Goal: Task Accomplishment & Management: Use online tool/utility

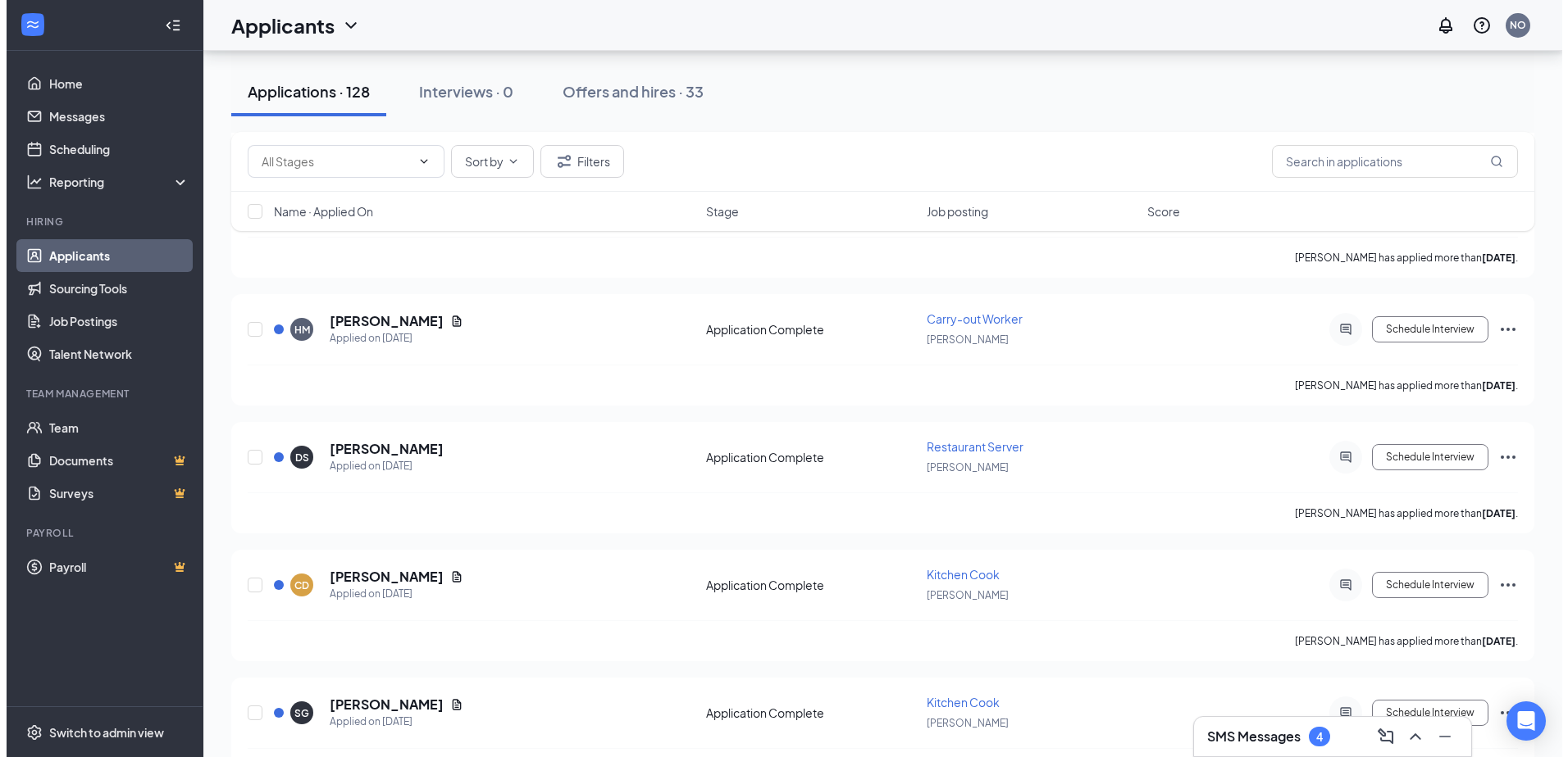
scroll to position [492, 0]
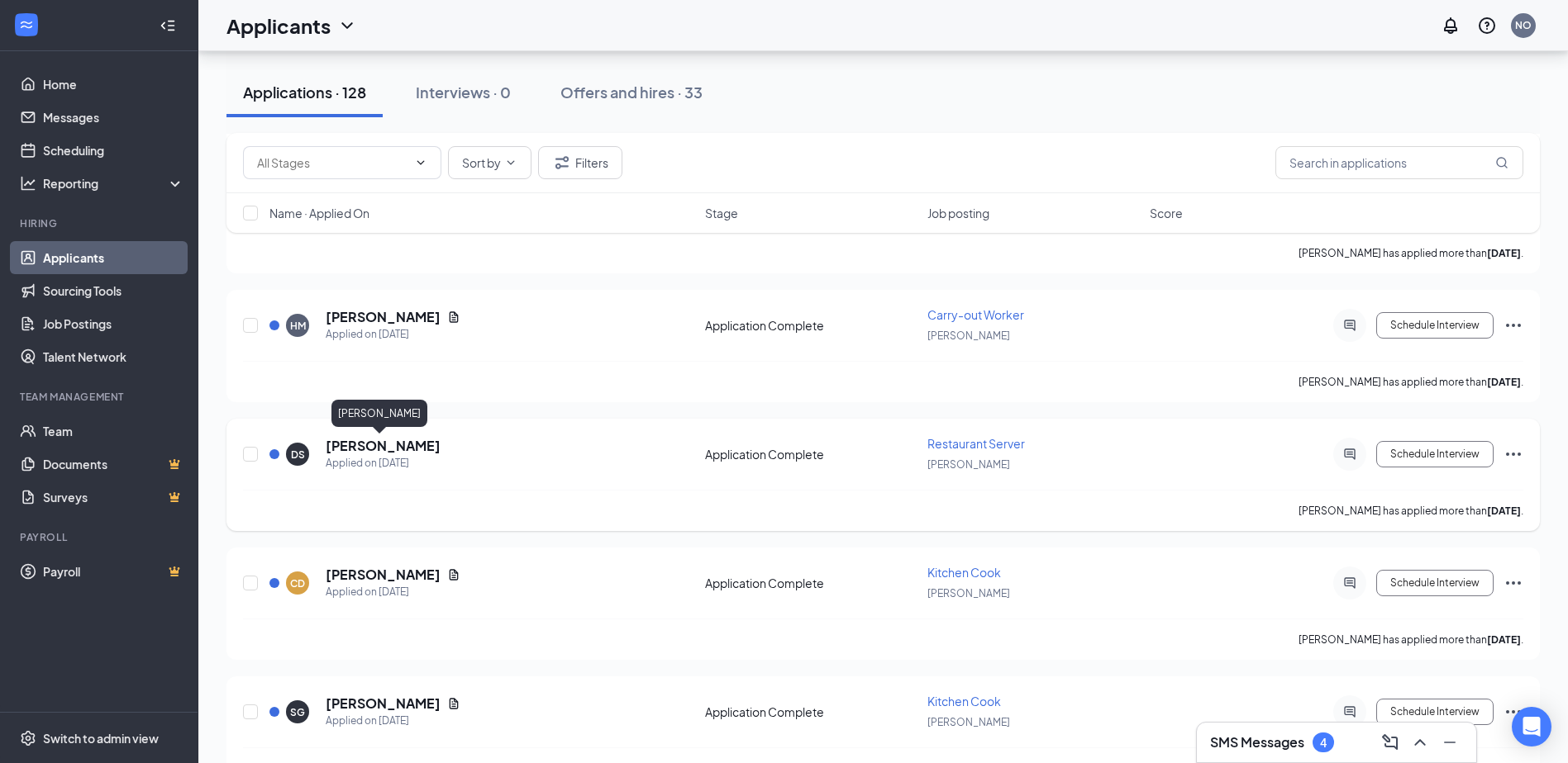
click at [378, 445] on h5 "[PERSON_NAME]" at bounding box center [383, 445] width 114 height 18
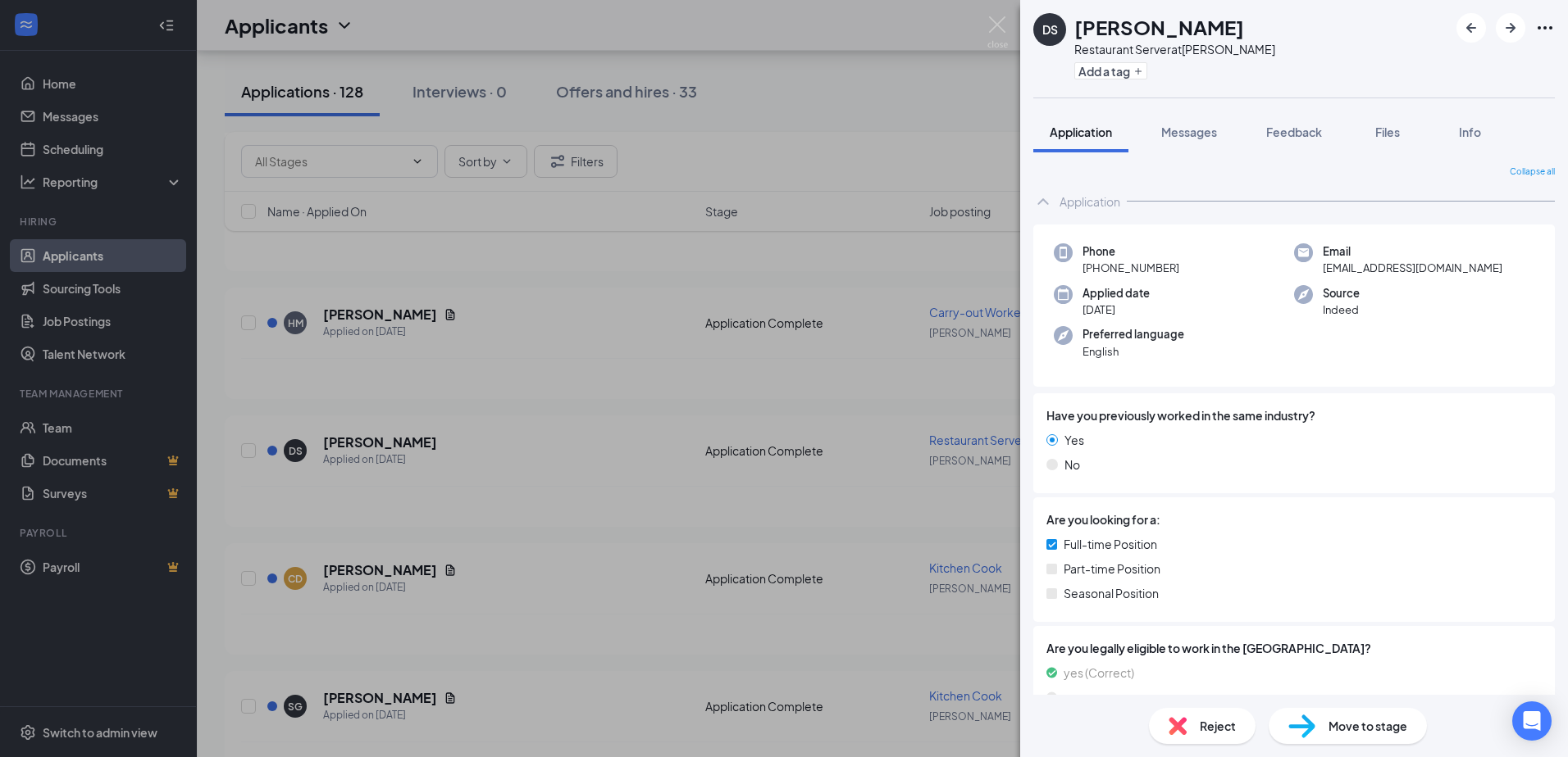
click at [931, 25] on div "DS [PERSON_NAME] Restaurant Server at [PERSON_NAME] Add a tag Application Messa…" at bounding box center [784, 378] width 1568 height 757
drag, startPoint x: 1001, startPoint y: 21, endPoint x: 790, endPoint y: 302, distance: 351.4
click at [1002, 21] on img at bounding box center [998, 33] width 20 height 32
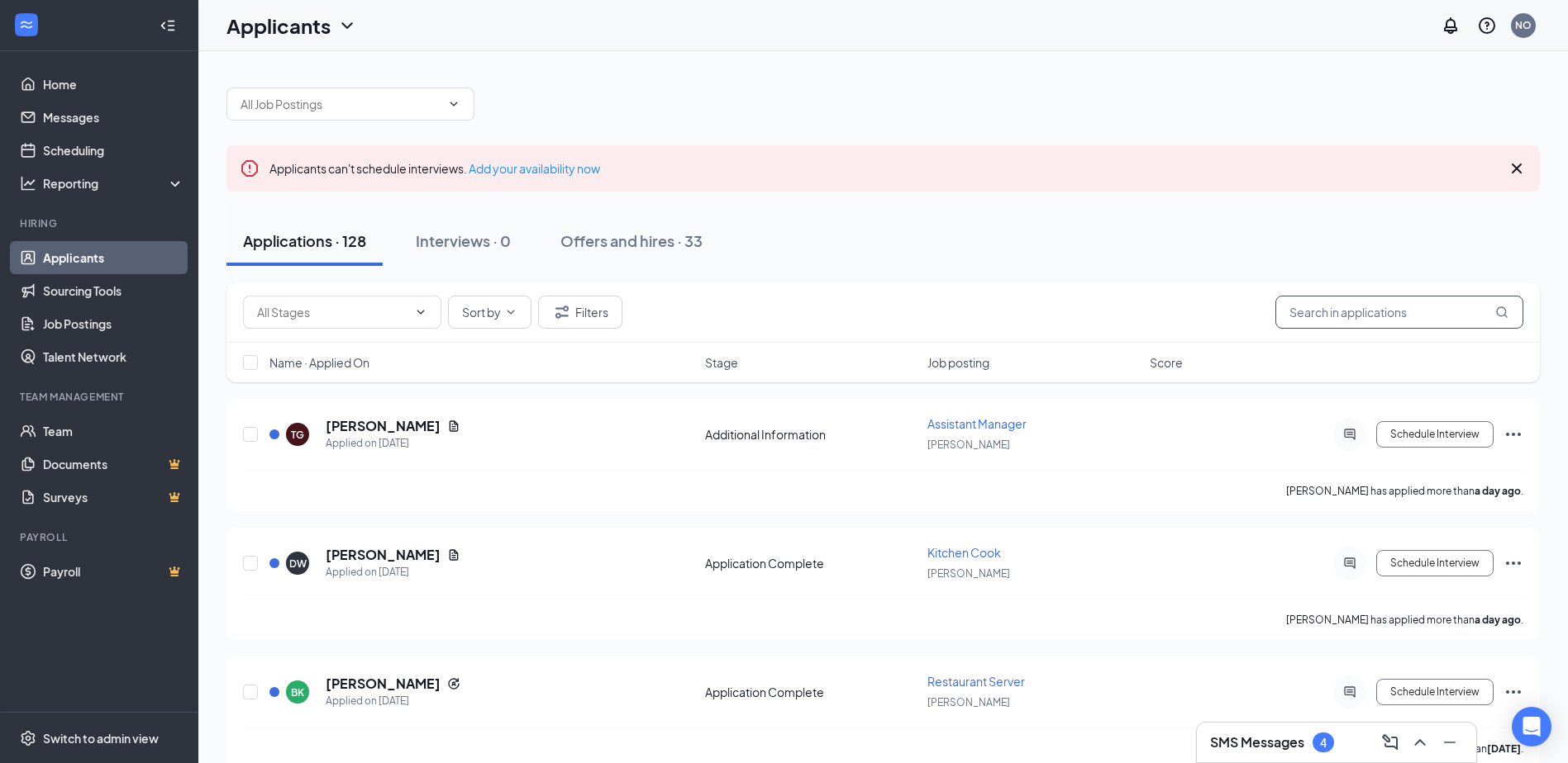
click at [1357, 309] on input "text" at bounding box center [1399, 311] width 248 height 33
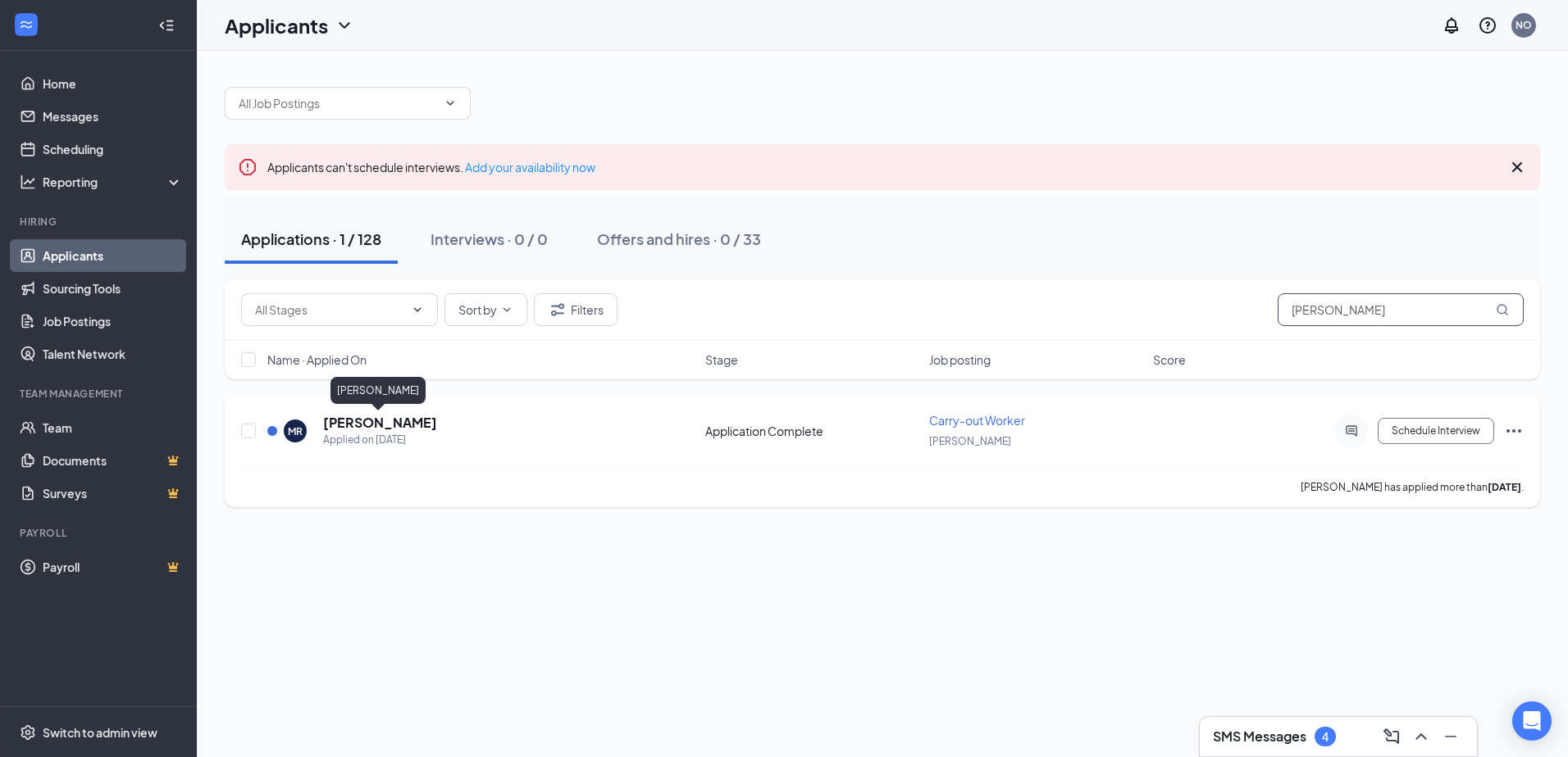
type input "[PERSON_NAME]"
click at [379, 421] on h5 "[PERSON_NAME]" at bounding box center [380, 422] width 114 height 18
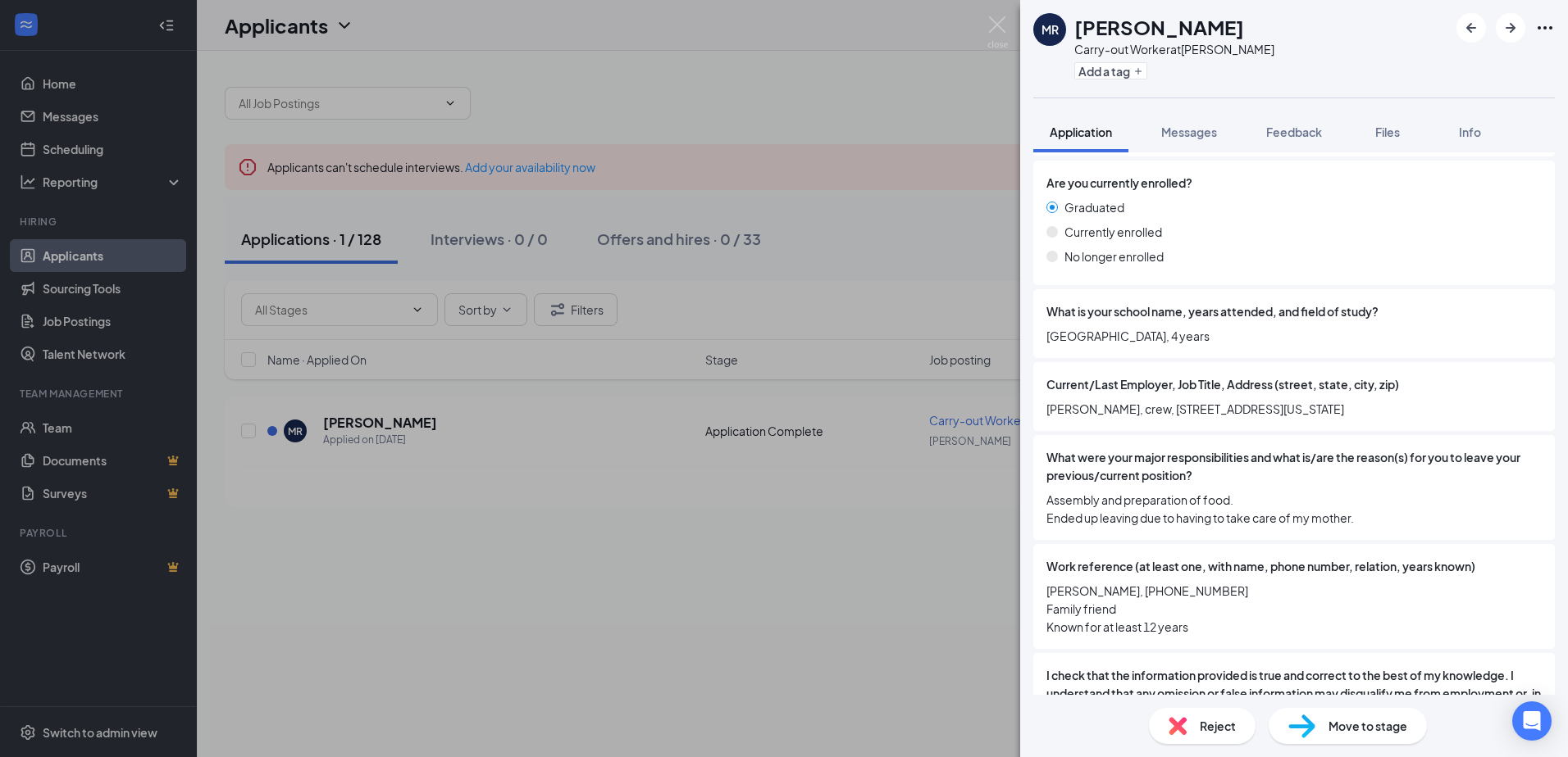
scroll to position [1516, 0]
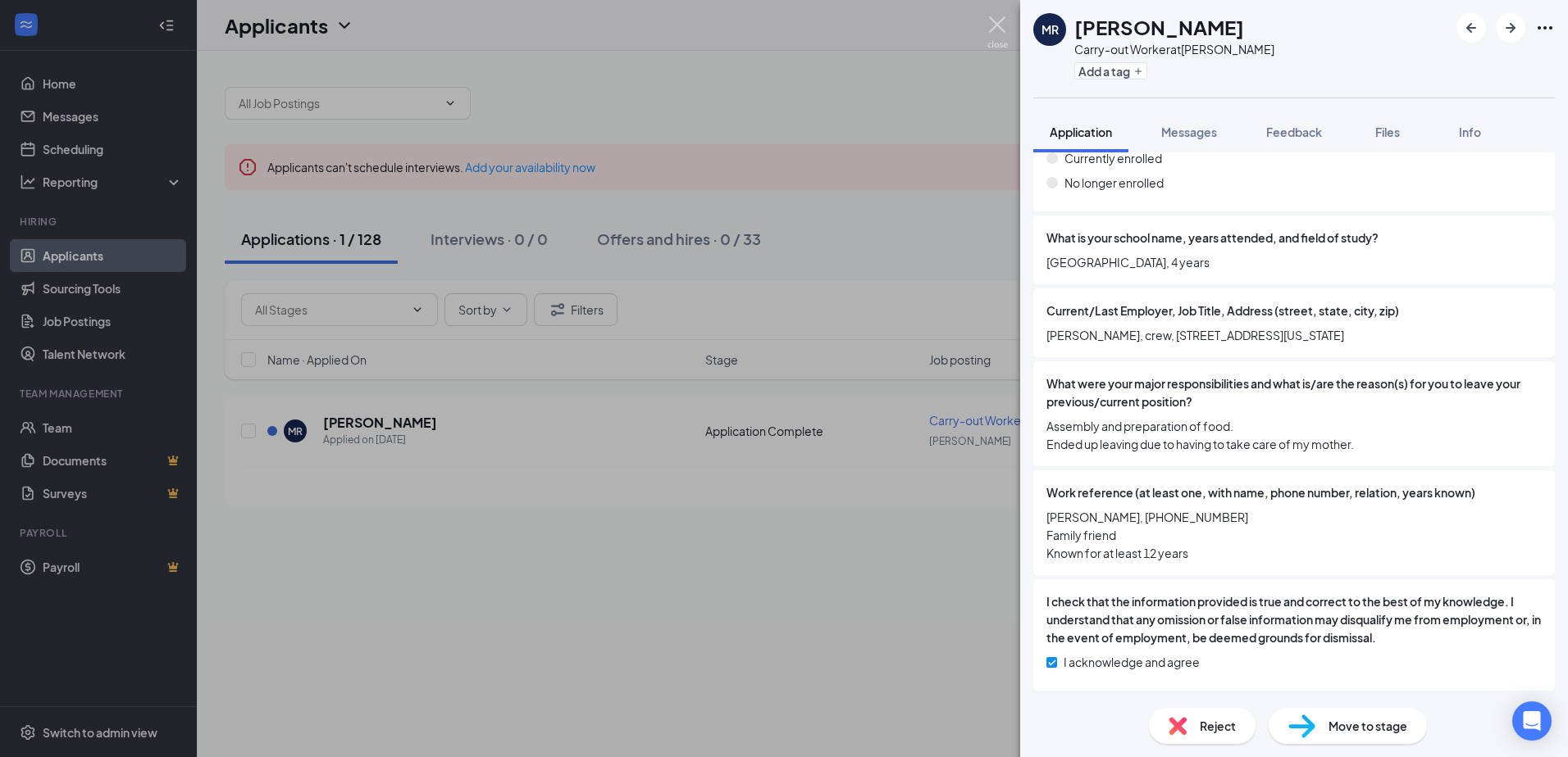
click at [994, 21] on img at bounding box center [998, 33] width 20 height 32
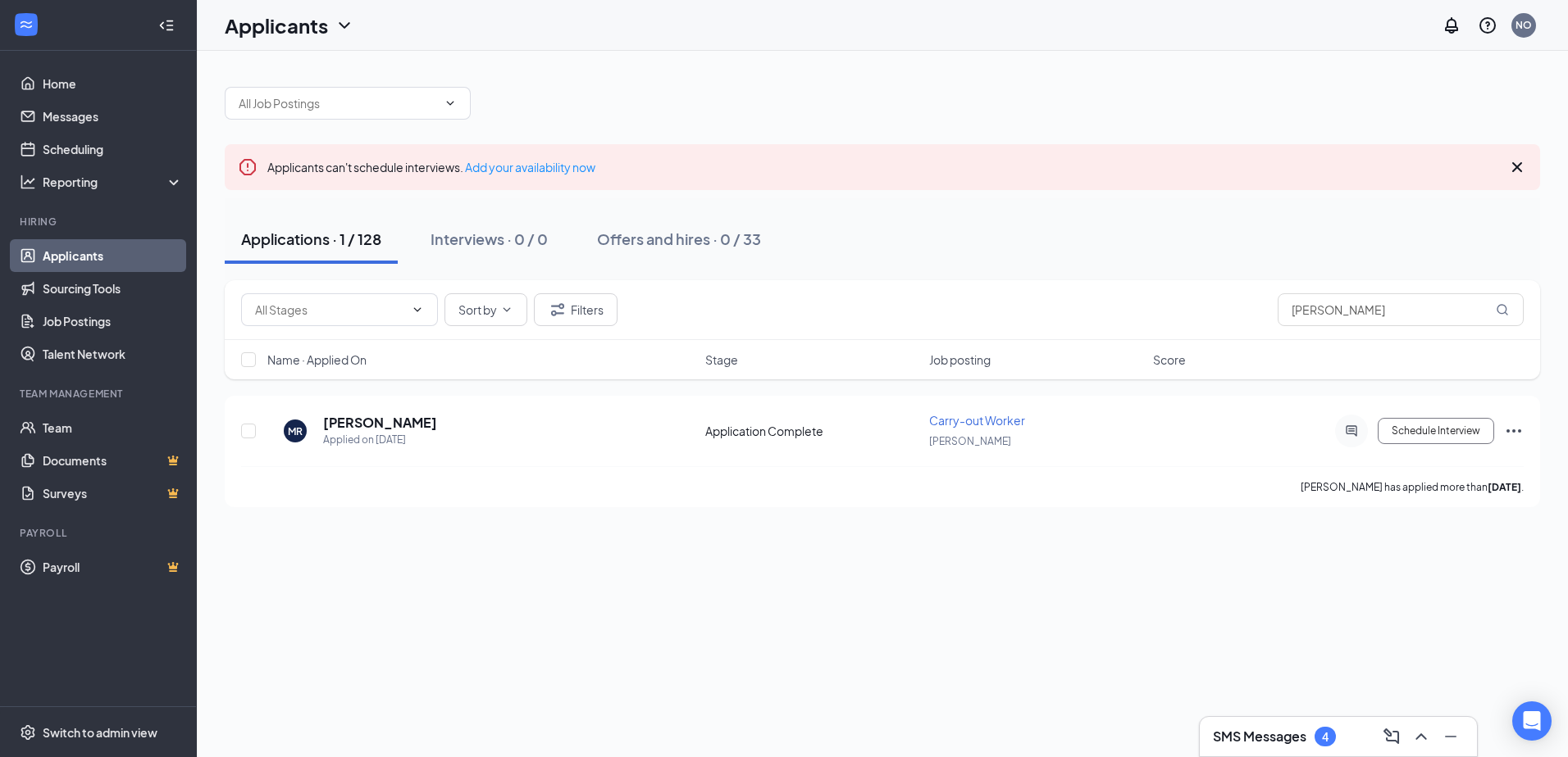
click at [1044, 108] on div at bounding box center [881, 95] width 1315 height 49
